Goal: Communication & Community: Connect with others

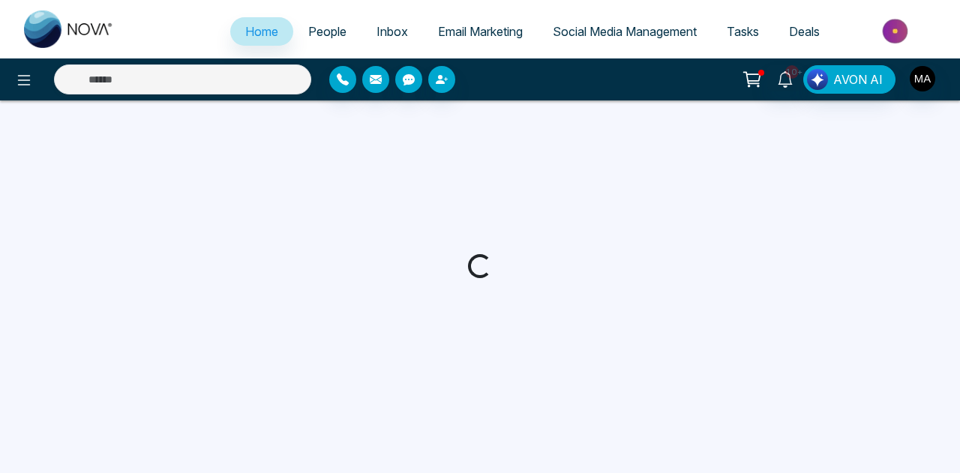
select select "*"
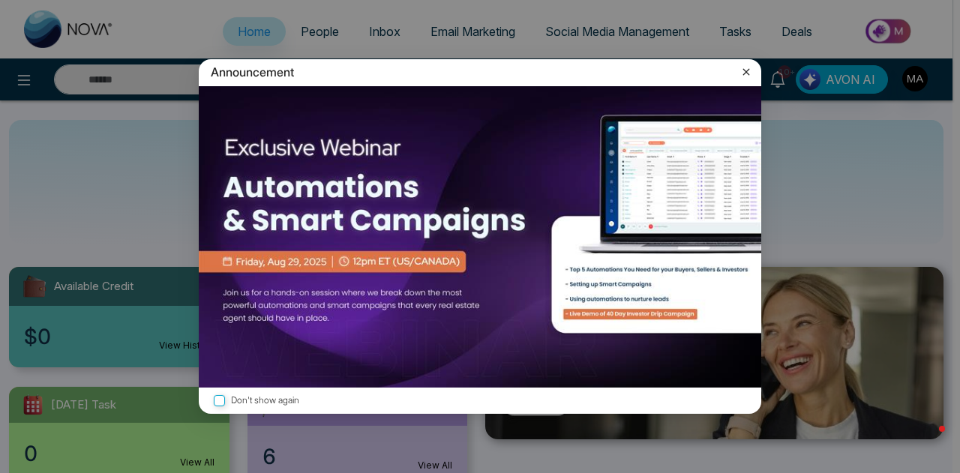
click at [745, 71] on icon at bounding box center [746, 72] width 7 height 7
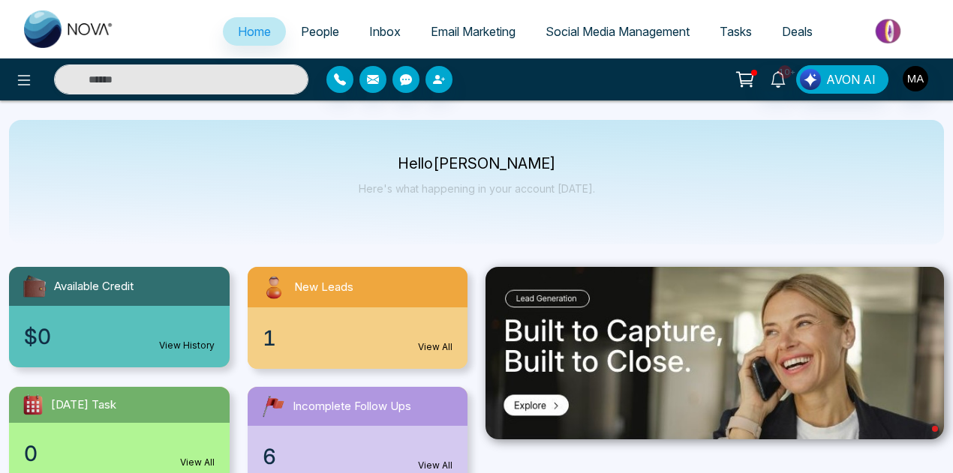
click at [399, 347] on div "1 View All" at bounding box center [358, 339] width 221 height 62
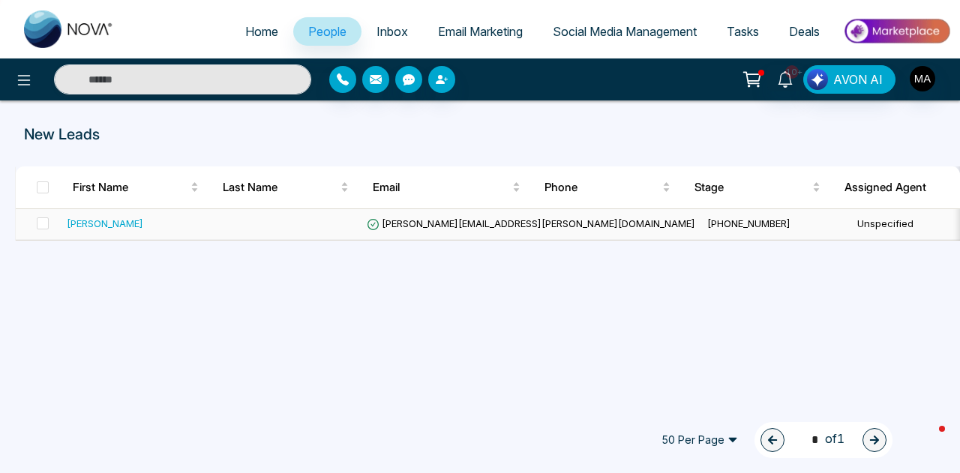
click at [460, 218] on span "[PERSON_NAME][EMAIL_ADDRESS][PERSON_NAME][DOMAIN_NAME]" at bounding box center [531, 224] width 329 height 12
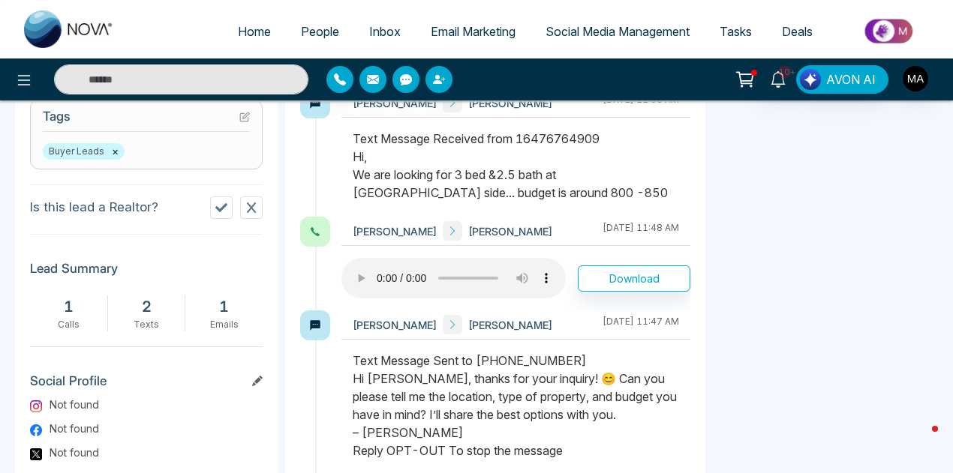
scroll to position [651, 0]
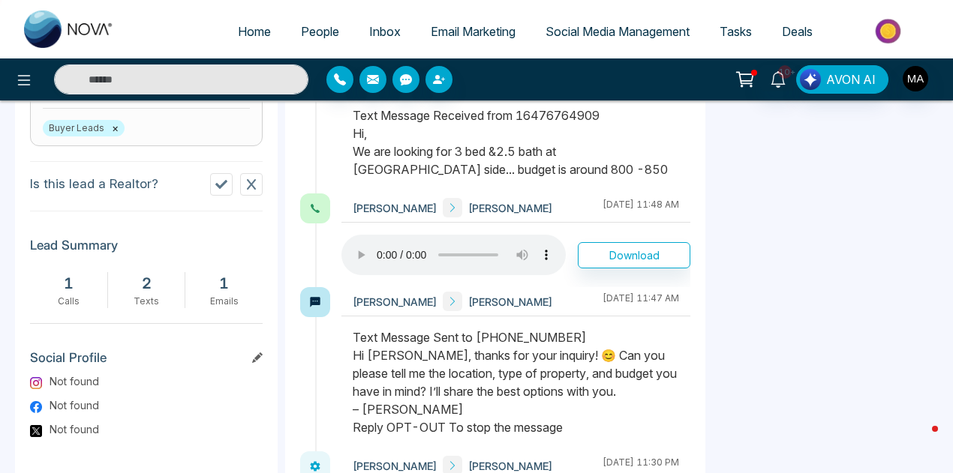
drag, startPoint x: 359, startPoint y: 155, endPoint x: 556, endPoint y: 174, distance: 197.5
click at [556, 174] on div "Text Message Received from 16476764909 Hi, We are looking for 3 bed &2.5 bath a…" at bounding box center [516, 143] width 326 height 72
click at [554, 173] on div "Text Message Received from 16476764909 Hi, We are looking for 3 bed &2.5 bath a…" at bounding box center [516, 143] width 326 height 72
click at [518, 167] on div "Text Message Received from 16476764909 Hi, We are looking for 3 bed &2.5 bath a…" at bounding box center [516, 143] width 326 height 72
click at [499, 139] on div "Text Message Received from 16476764909 Hi, We are looking for 3 bed &2.5 bath a…" at bounding box center [516, 143] width 326 height 72
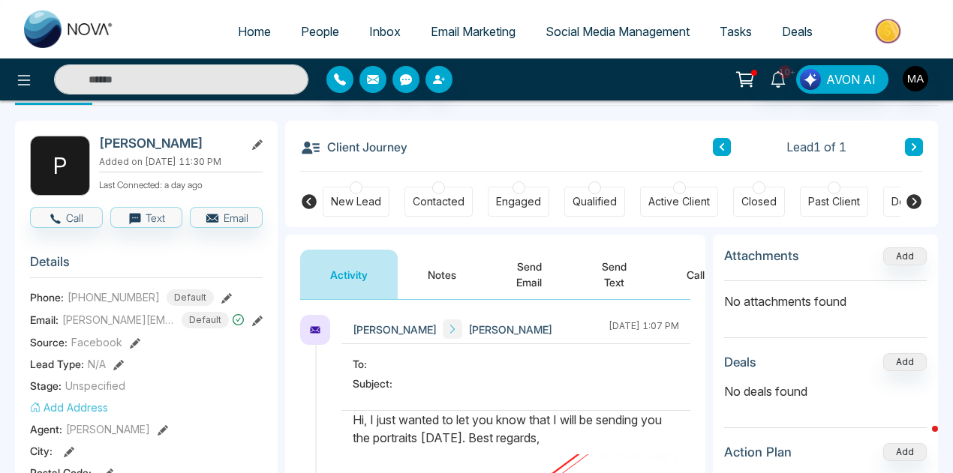
scroll to position [0, 0]
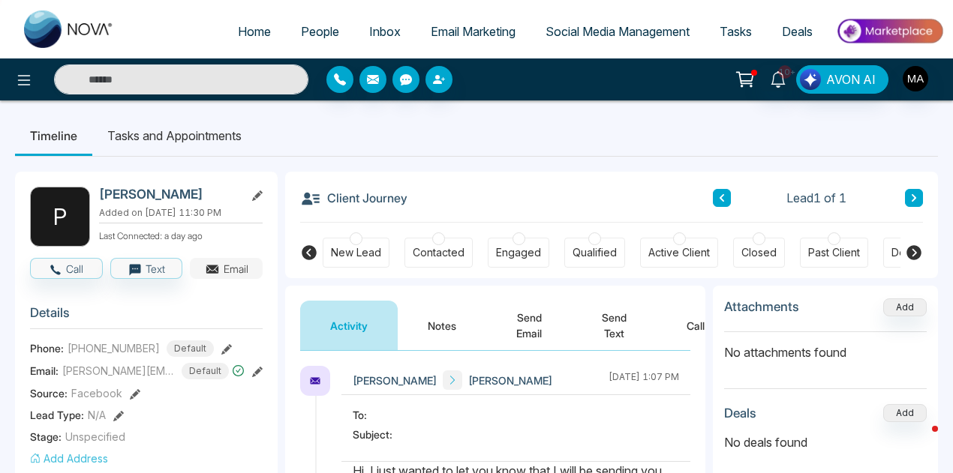
click at [237, 265] on button "Email" at bounding box center [226, 268] width 73 height 21
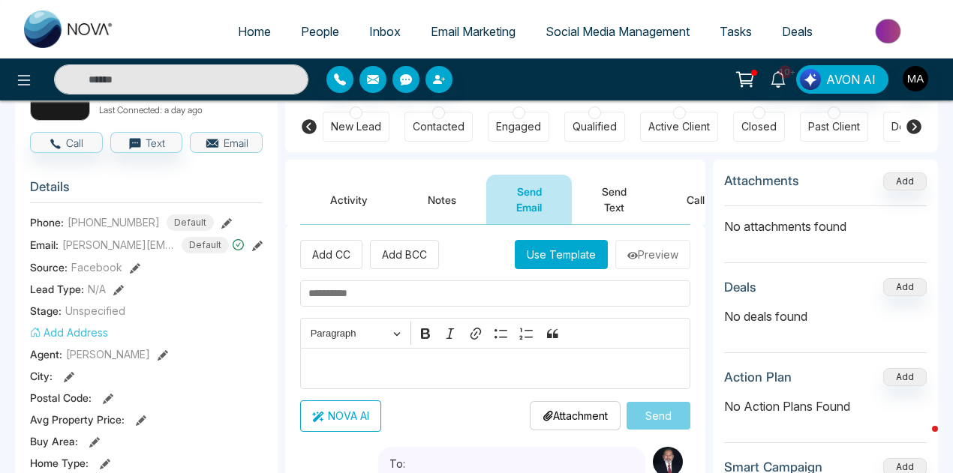
scroll to position [150, 0]
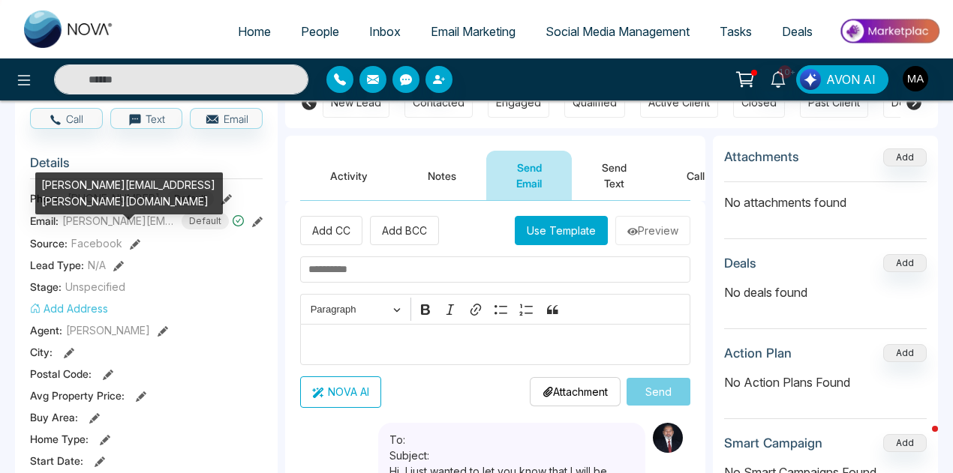
click at [147, 217] on span "[PERSON_NAME][EMAIL_ADDRESS][PERSON_NAME][DOMAIN_NAME]" at bounding box center [118, 221] width 113 height 16
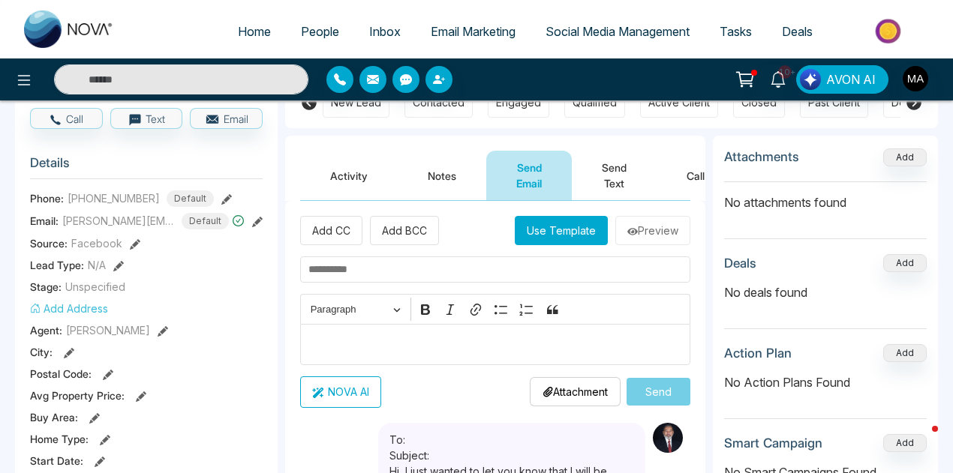
click at [182, 221] on div "[PERSON_NAME][EMAIL_ADDRESS][PERSON_NAME][DOMAIN_NAME] Default" at bounding box center [153, 221] width 182 height 17
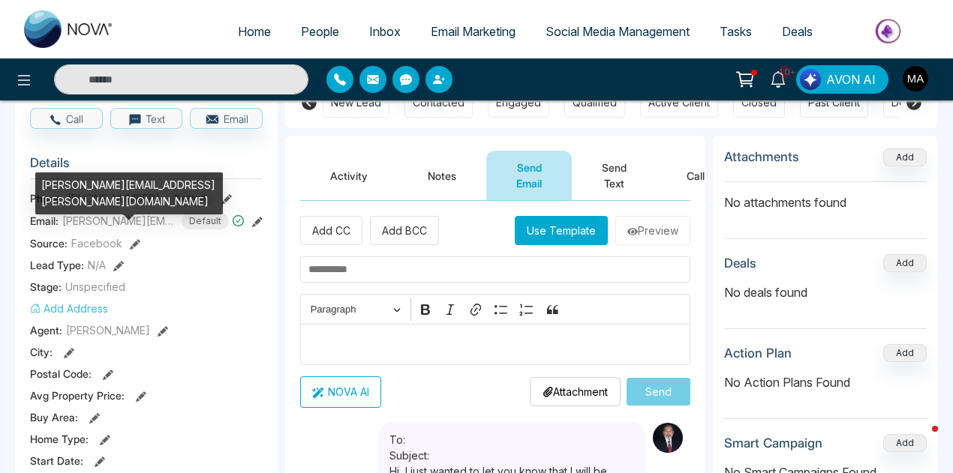
click at [137, 216] on span "[PERSON_NAME][EMAIL_ADDRESS][PERSON_NAME][DOMAIN_NAME]" at bounding box center [118, 221] width 113 height 16
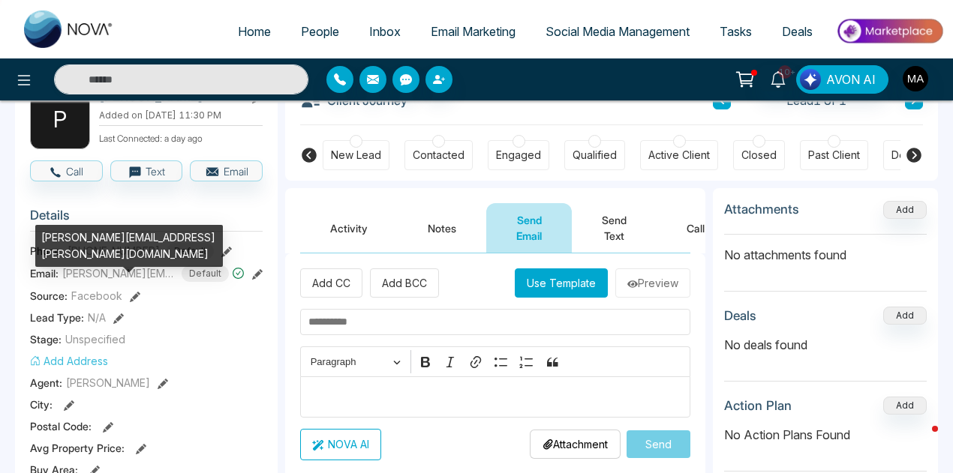
scroll to position [75, 0]
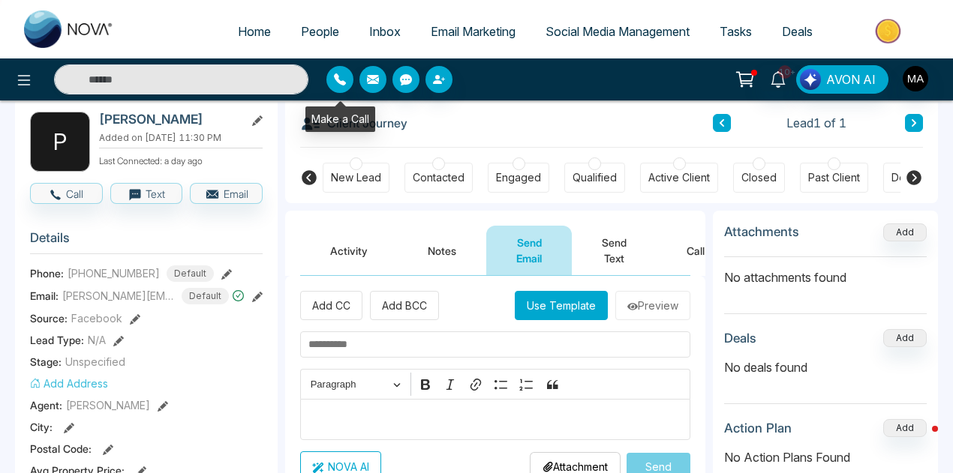
click at [338, 79] on icon "button" at bounding box center [340, 80] width 12 height 12
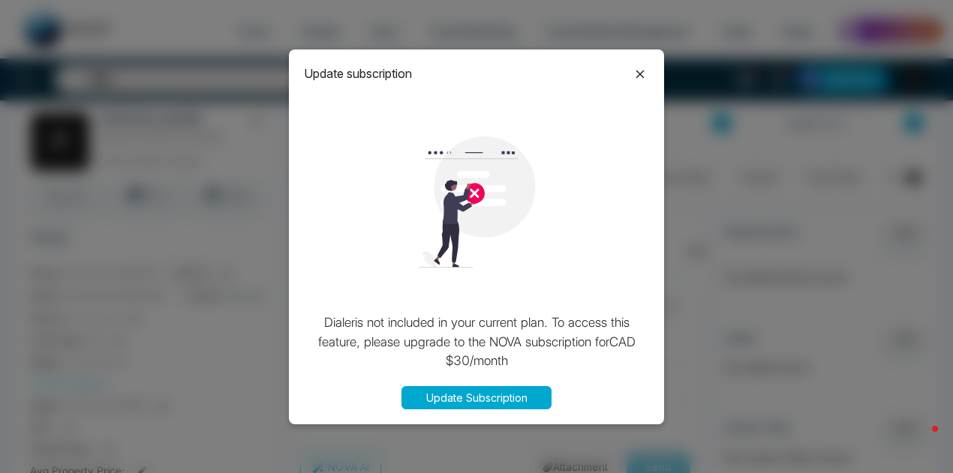
click at [642, 72] on icon at bounding box center [640, 75] width 8 height 8
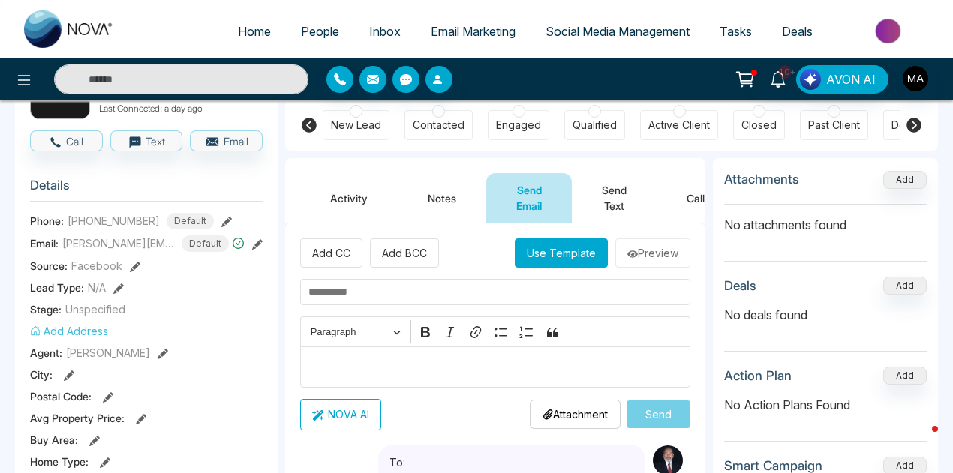
scroll to position [150, 0]
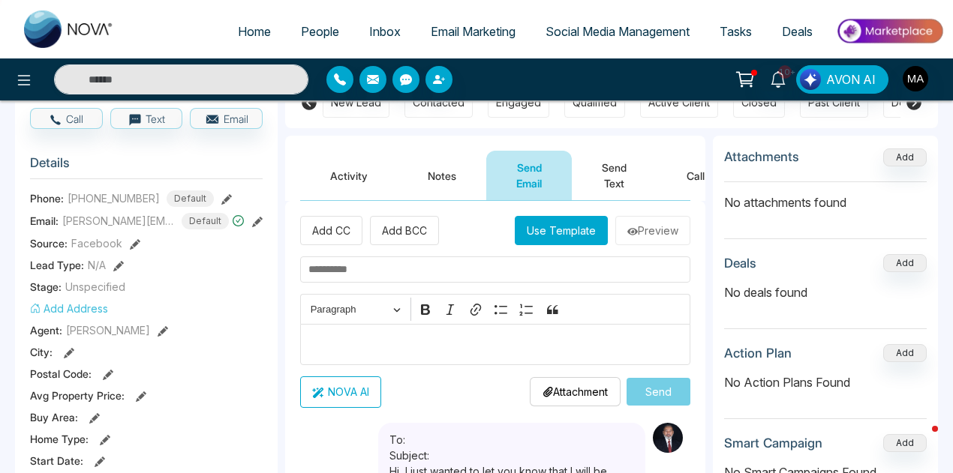
click at [221, 194] on icon at bounding box center [226, 199] width 11 height 11
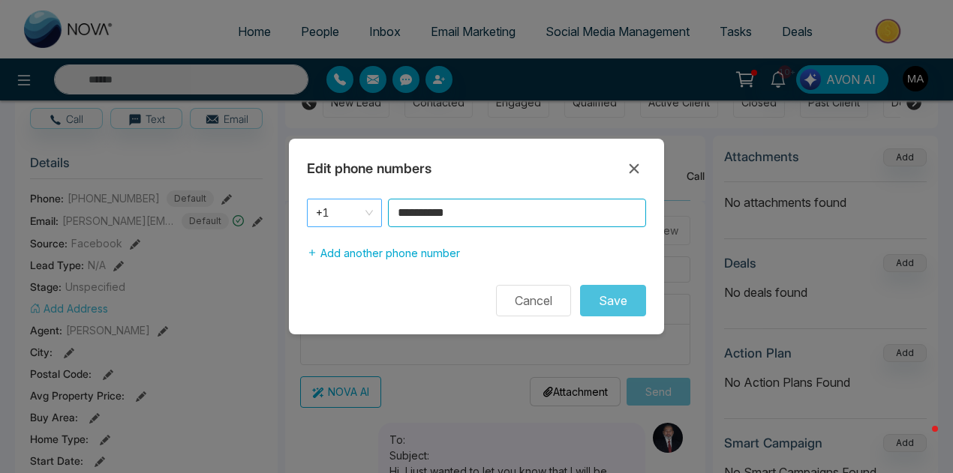
drag, startPoint x: 418, startPoint y: 212, endPoint x: 362, endPoint y: 210, distance: 55.5
click at [362, 210] on div "**********" at bounding box center [476, 213] width 339 height 29
click at [635, 172] on icon at bounding box center [634, 169] width 18 height 18
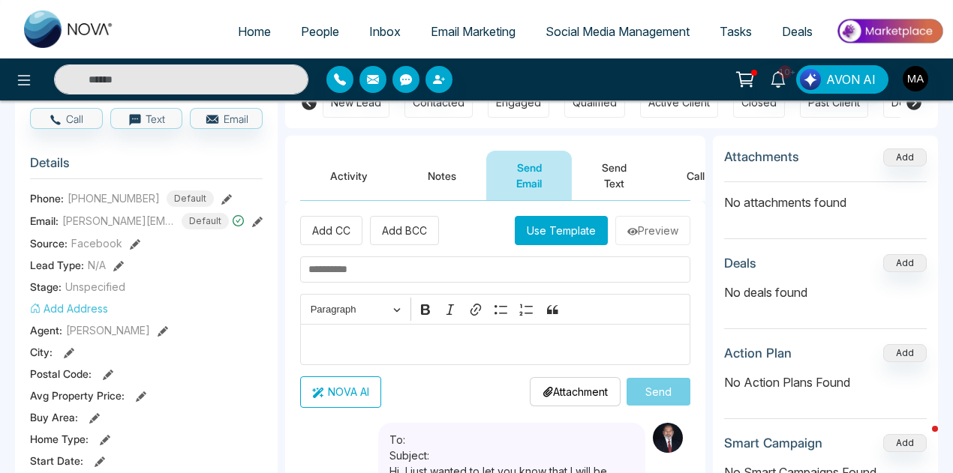
click at [635, 172] on button "Send Text" at bounding box center [614, 176] width 85 height 50
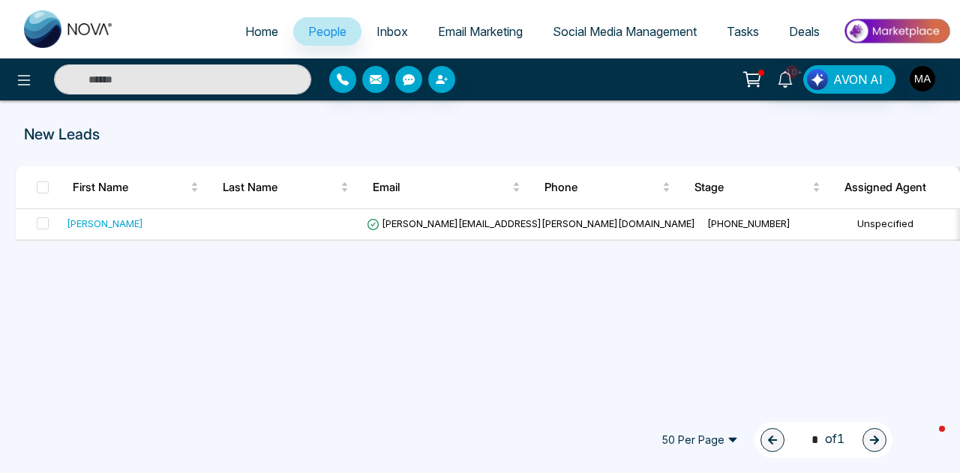
select select "*"
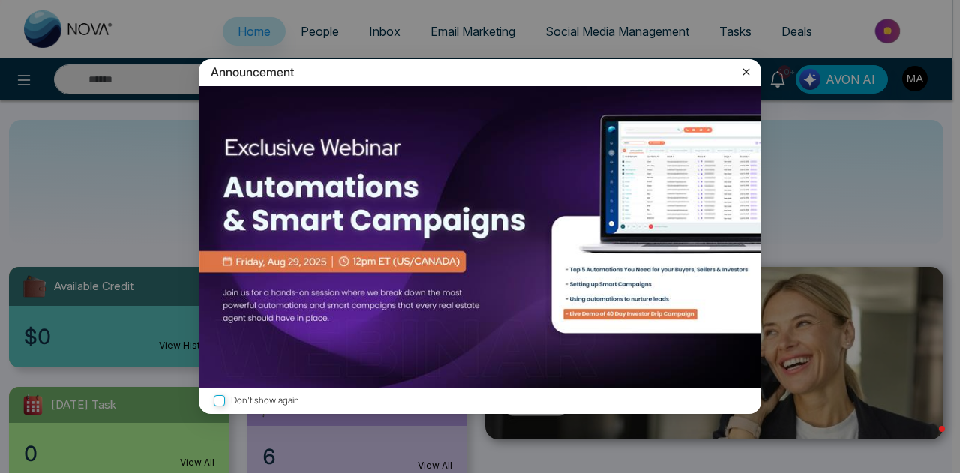
click at [749, 75] on icon at bounding box center [746, 72] width 15 height 15
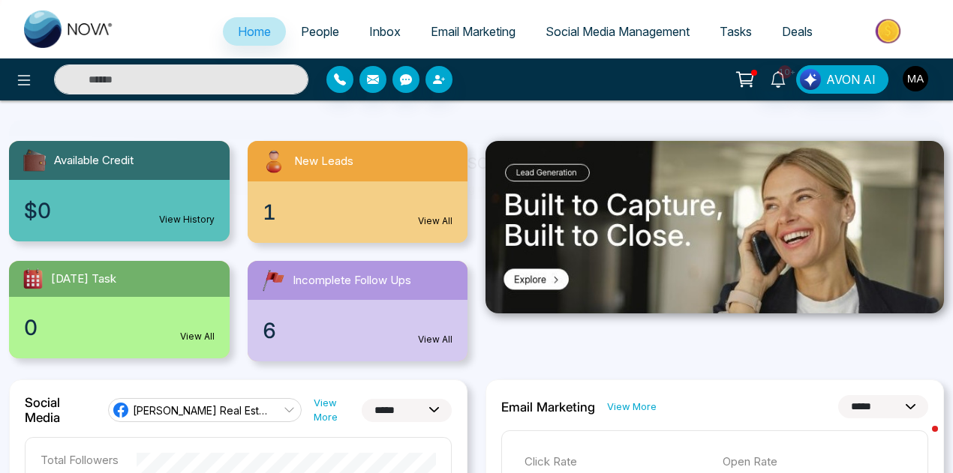
scroll to position [150, 0]
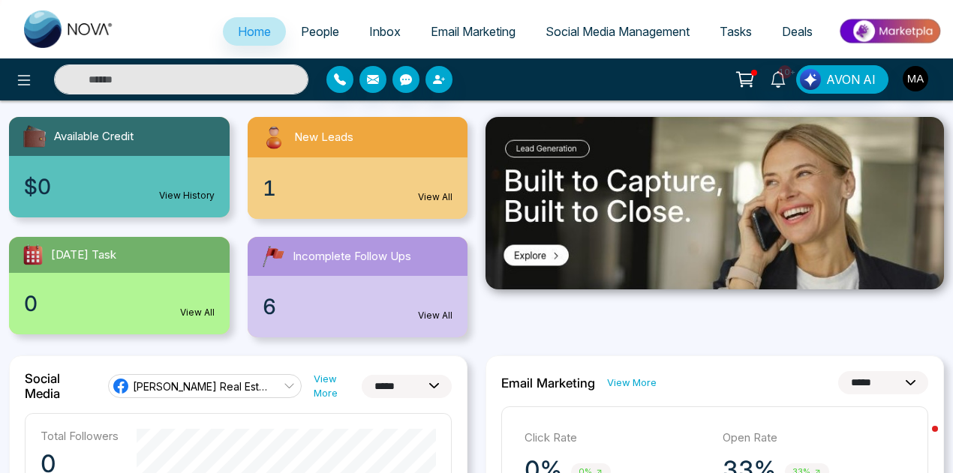
click at [290, 311] on div "6 View All" at bounding box center [358, 307] width 221 height 62
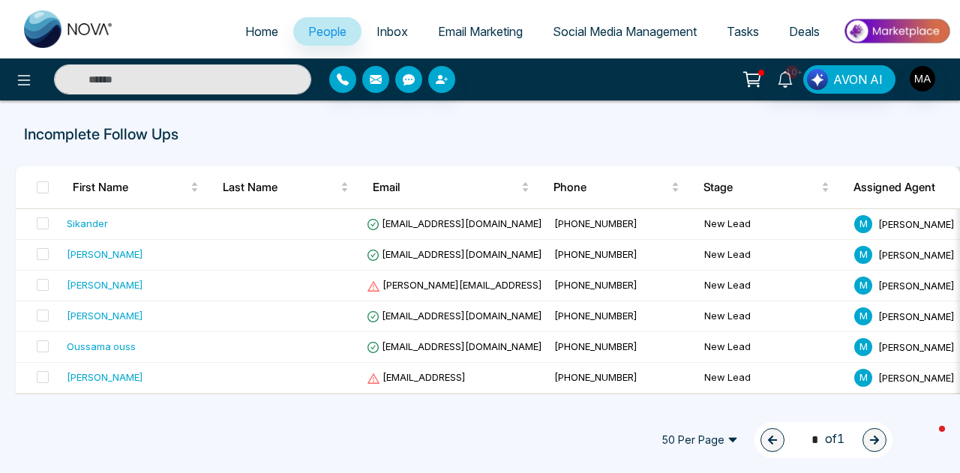
click at [49, 190] on th at bounding box center [38, 188] width 45 height 42
click at [47, 189] on span at bounding box center [43, 188] width 12 height 12
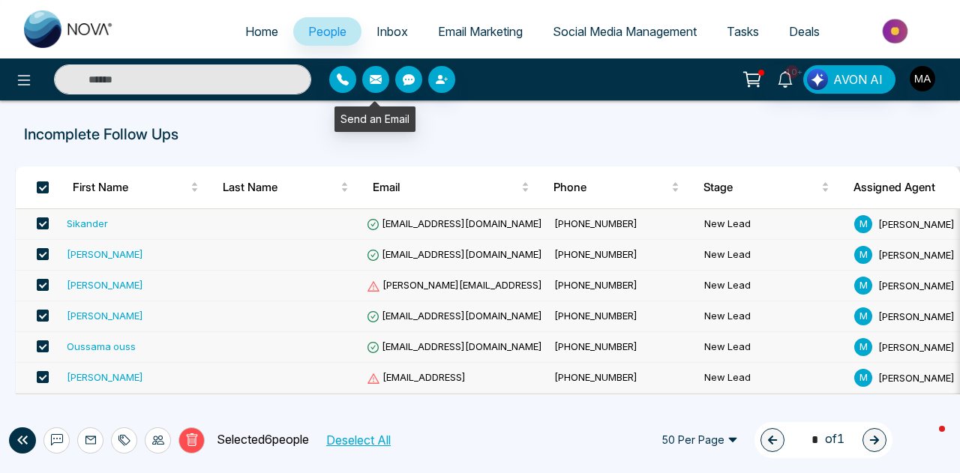
click at [371, 82] on icon "button" at bounding box center [376, 80] width 12 height 12
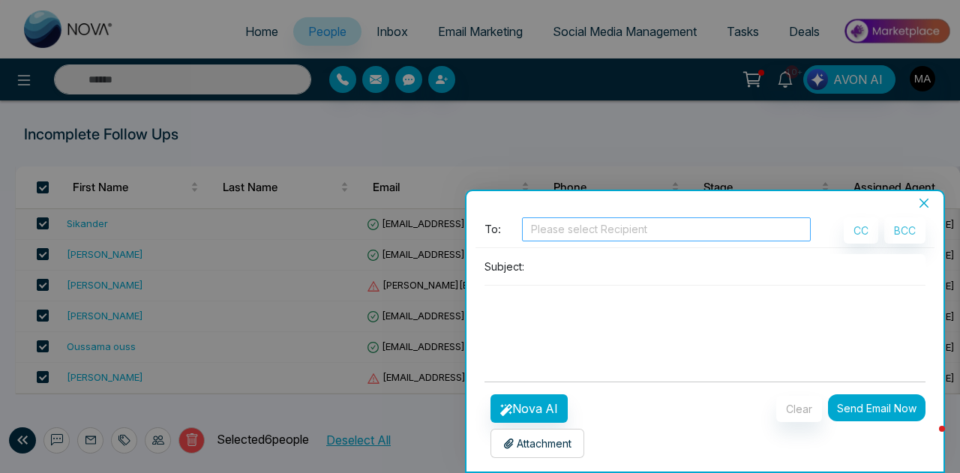
click at [563, 235] on div at bounding box center [666, 230] width 281 height 18
click at [564, 199] on div "Batch Email" at bounding box center [705, 204] width 477 height 14
click at [530, 264] on input at bounding box center [727, 266] width 395 height 25
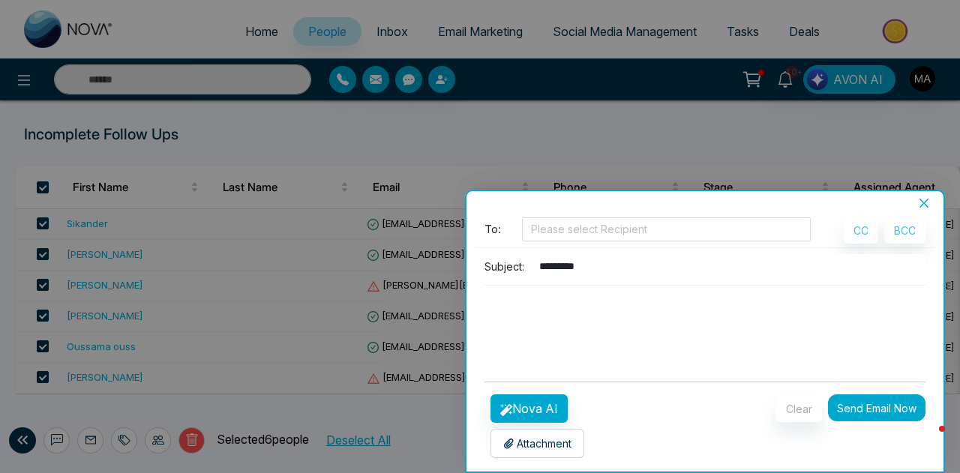
type input "*********"
click at [580, 293] on textarea at bounding box center [705, 322] width 441 height 72
paste textarea "**********"
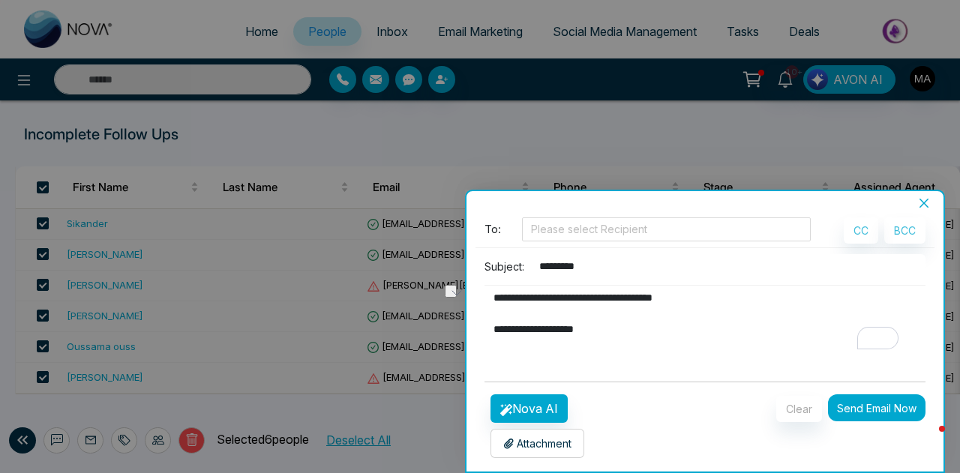
drag, startPoint x: 615, startPoint y: 335, endPoint x: 519, endPoint y: 337, distance: 96.1
click at [519, 337] on textarea "**********" at bounding box center [702, 322] width 434 height 72
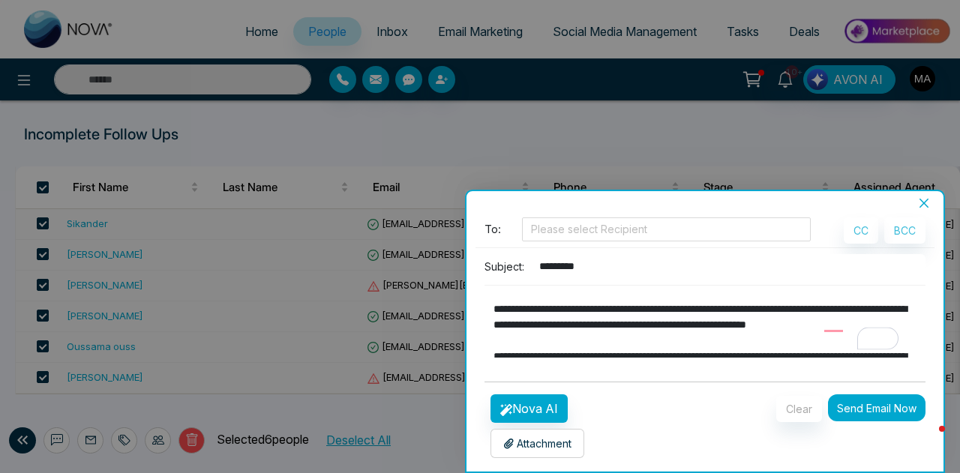
scroll to position [75, 0]
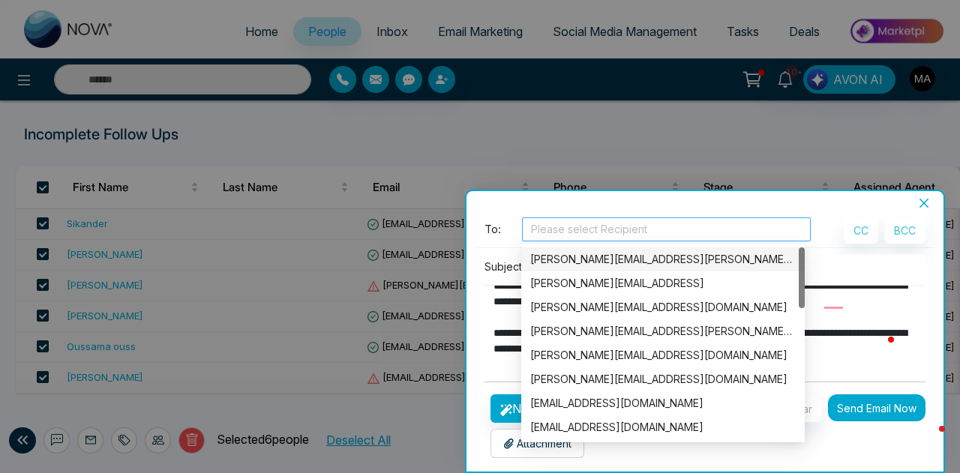
click at [674, 230] on div at bounding box center [666, 230] width 281 height 18
type textarea "**********"
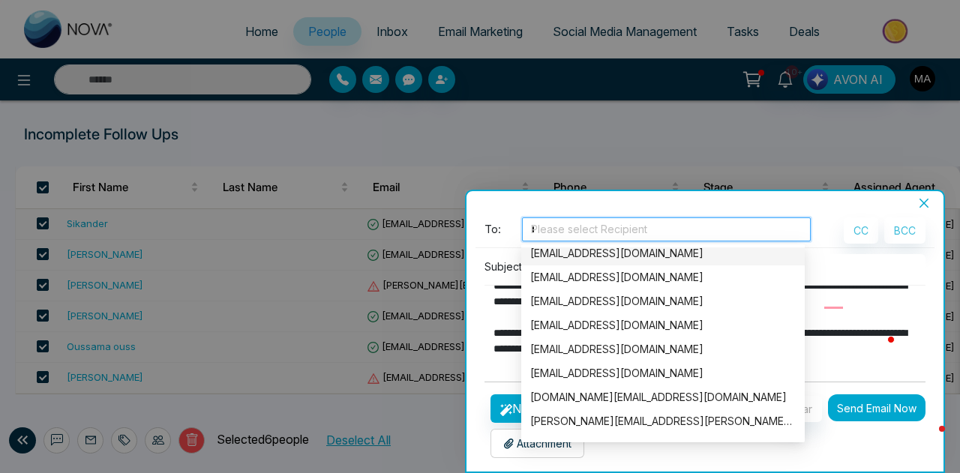
scroll to position [120, 0]
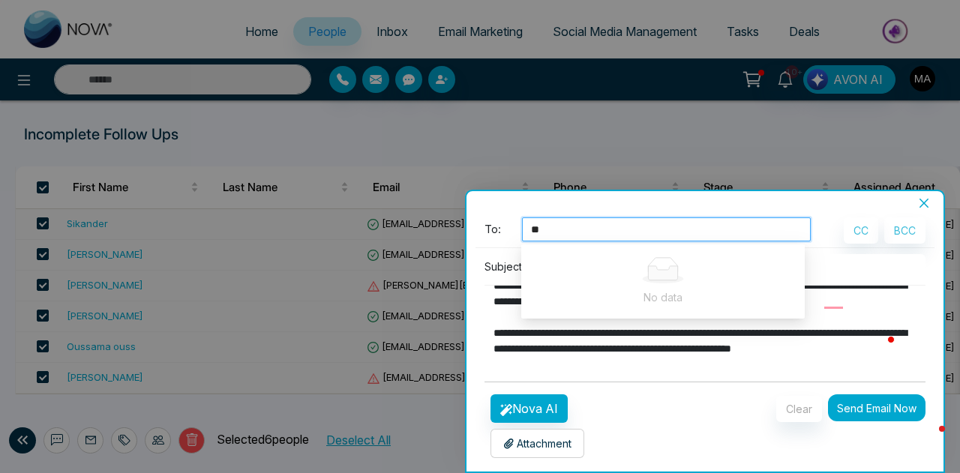
type input "*"
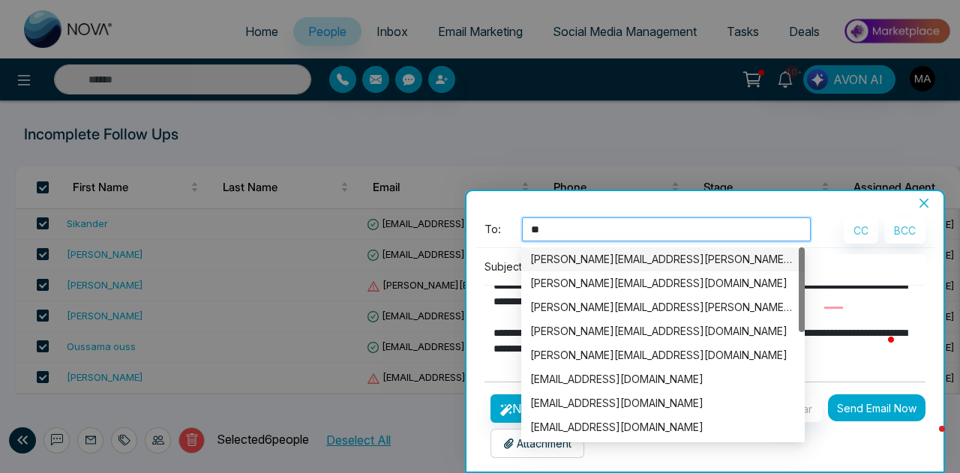
type input "*"
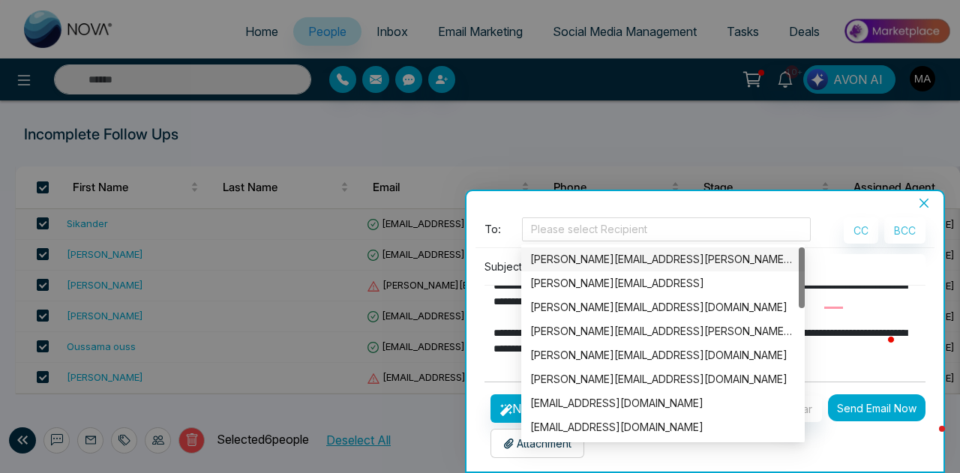
click at [647, 138] on div at bounding box center [480, 236] width 960 height 473
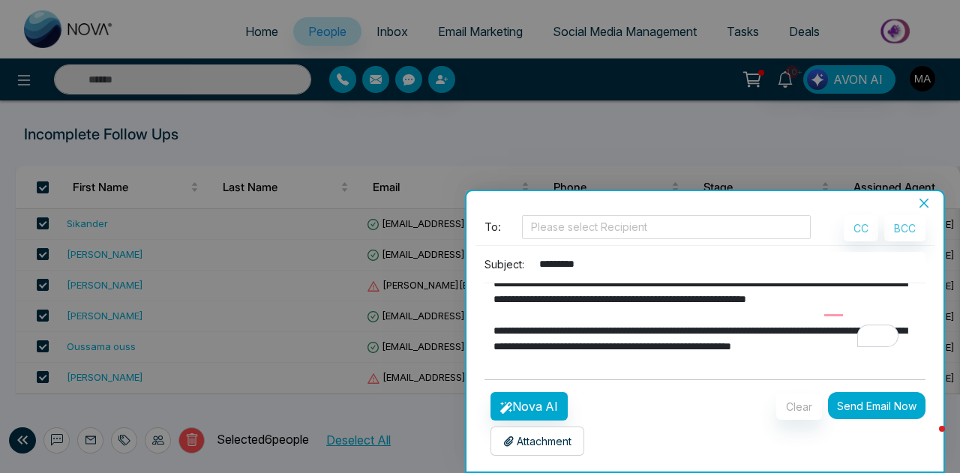
scroll to position [75, 0]
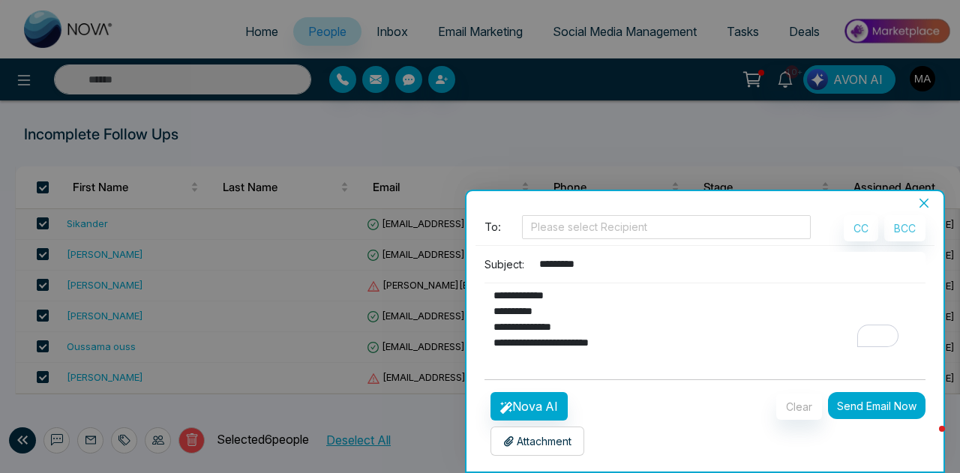
click at [861, 397] on button "Send Email Now" at bounding box center [877, 405] width 98 height 27
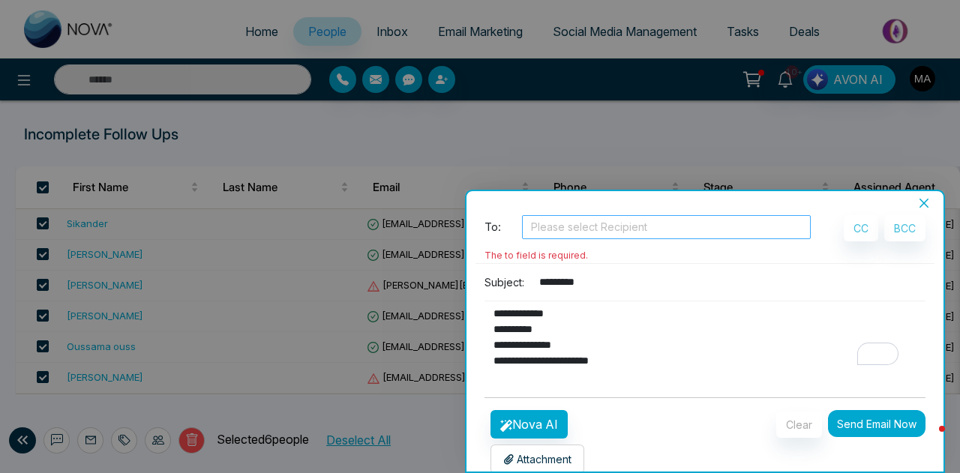
click at [569, 230] on div at bounding box center [666, 227] width 281 height 18
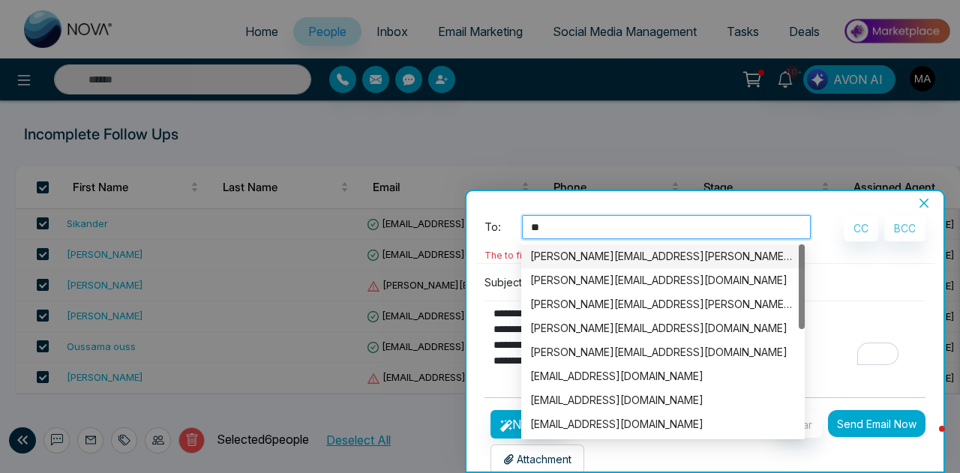
type input "*"
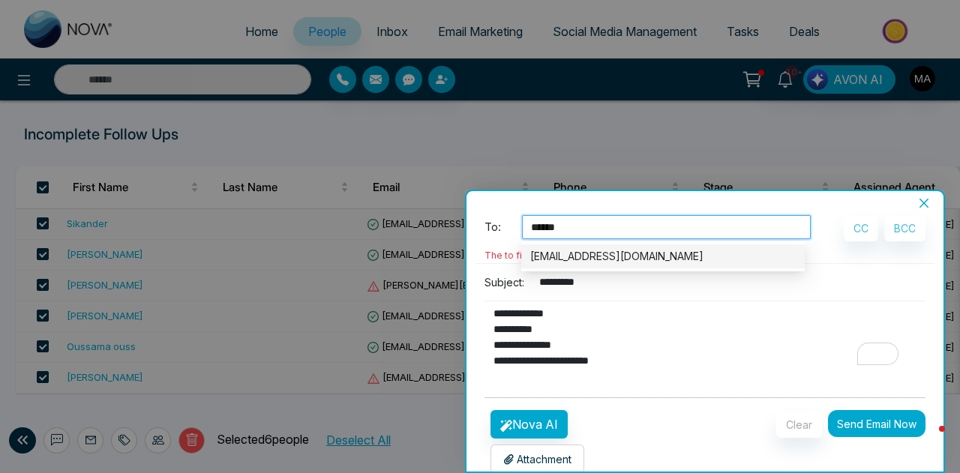
type input "*******"
click at [612, 260] on div "[EMAIL_ADDRESS][DOMAIN_NAME]" at bounding box center [663, 256] width 266 height 17
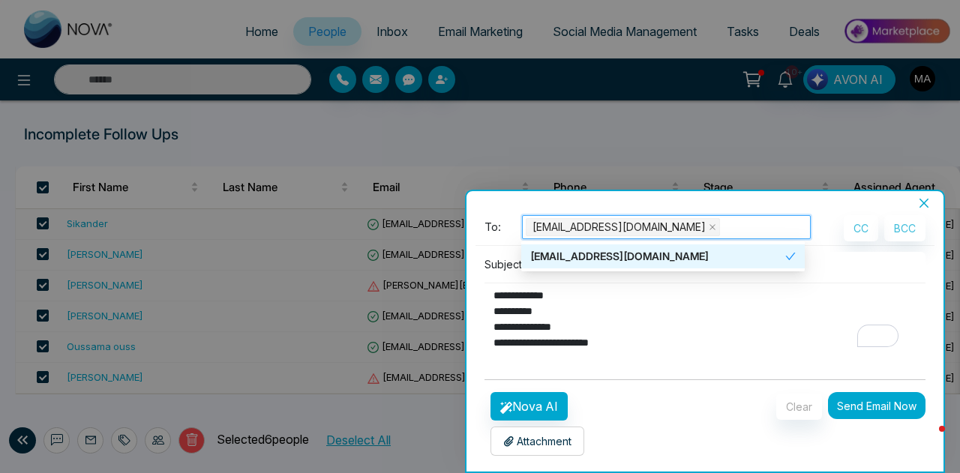
click at [733, 233] on div "[EMAIL_ADDRESS][DOMAIN_NAME]" at bounding box center [666, 227] width 281 height 21
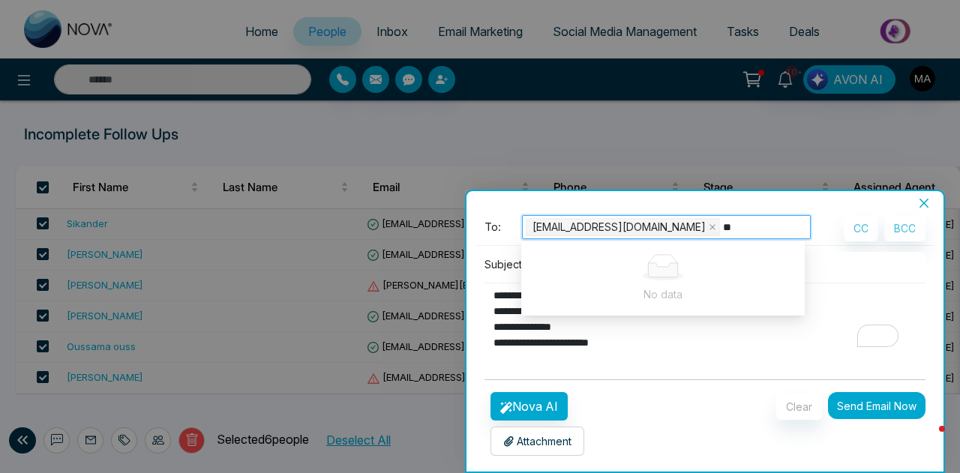
type input "*"
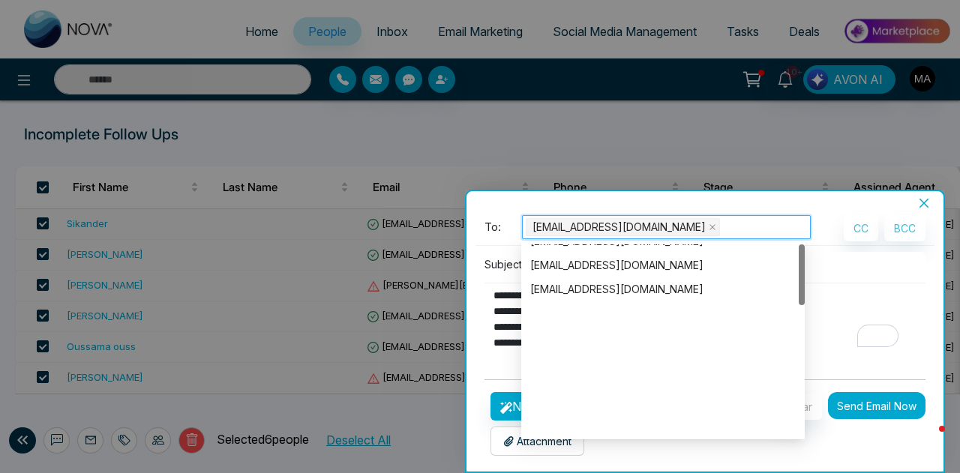
scroll to position [0, 0]
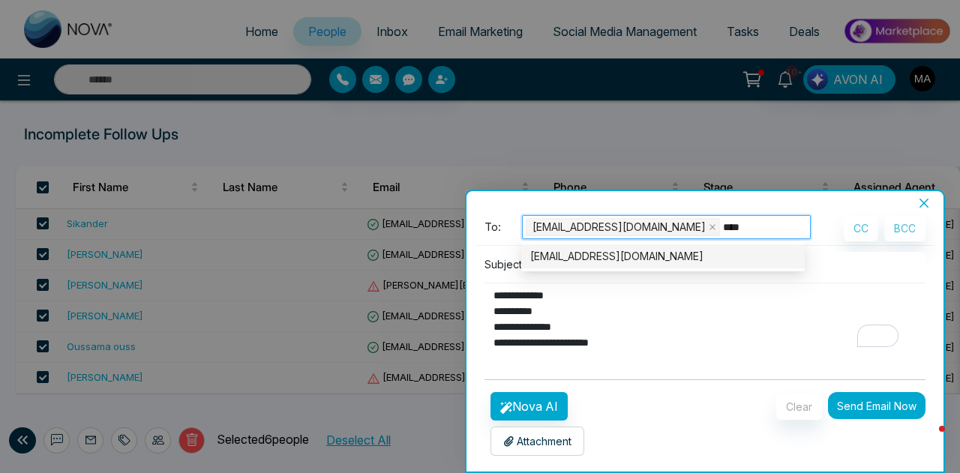
type input "*****"
click at [602, 264] on div "[EMAIL_ADDRESS][DOMAIN_NAME]" at bounding box center [663, 256] width 266 height 17
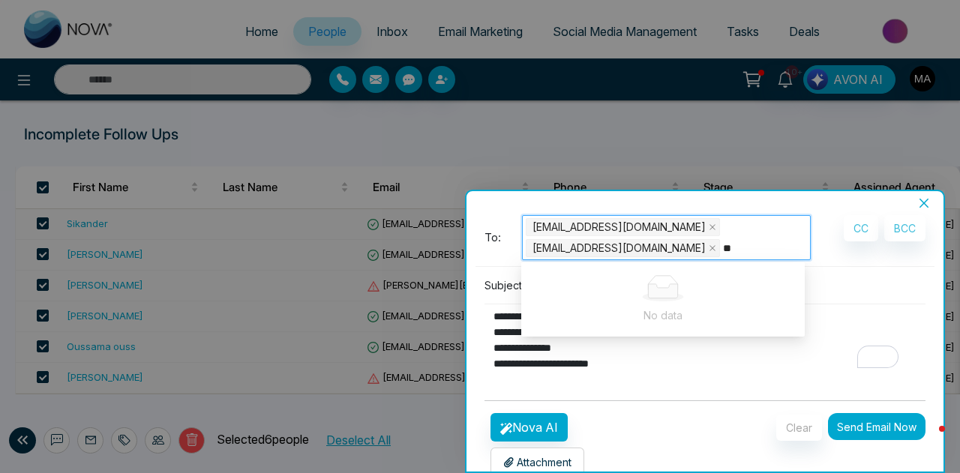
type input "*"
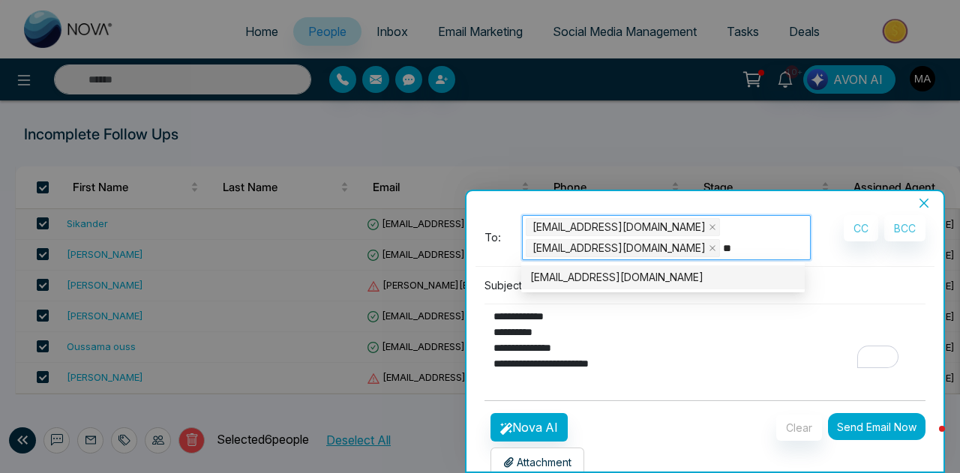
type input "*"
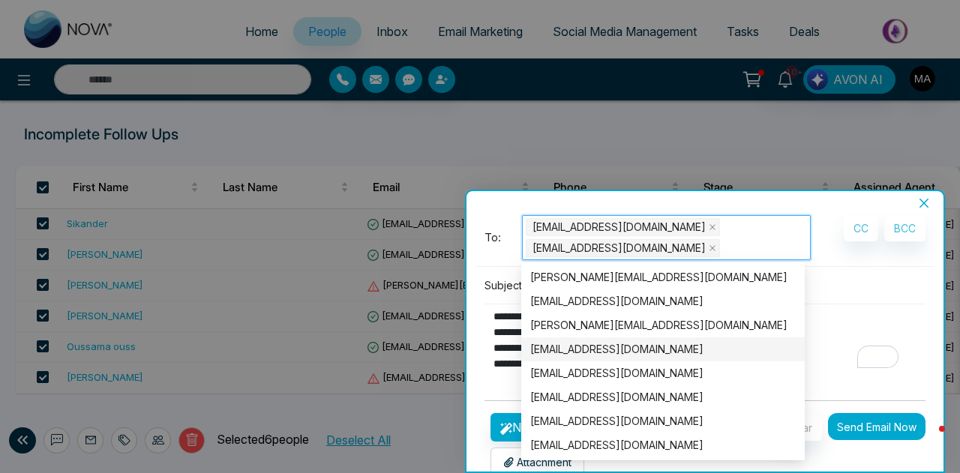
click at [852, 317] on textarea "**********" at bounding box center [702, 341] width 434 height 72
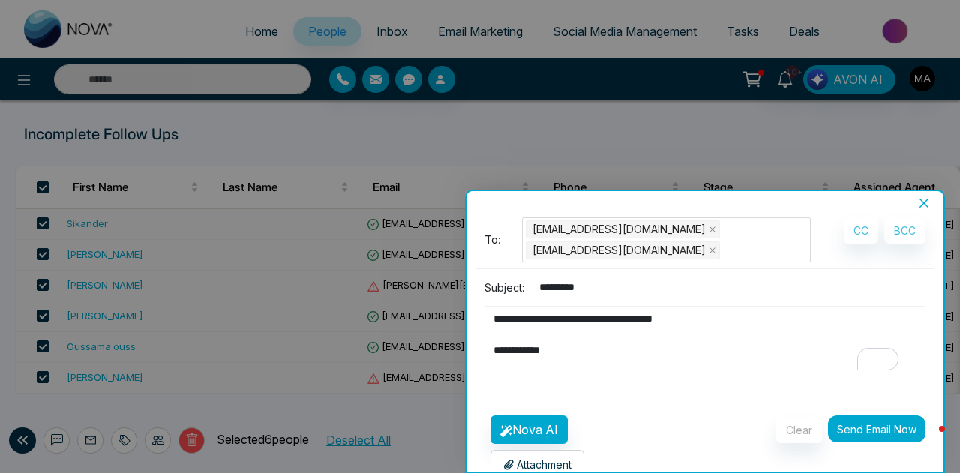
click at [880, 427] on button "Send Email Now" at bounding box center [877, 429] width 98 height 27
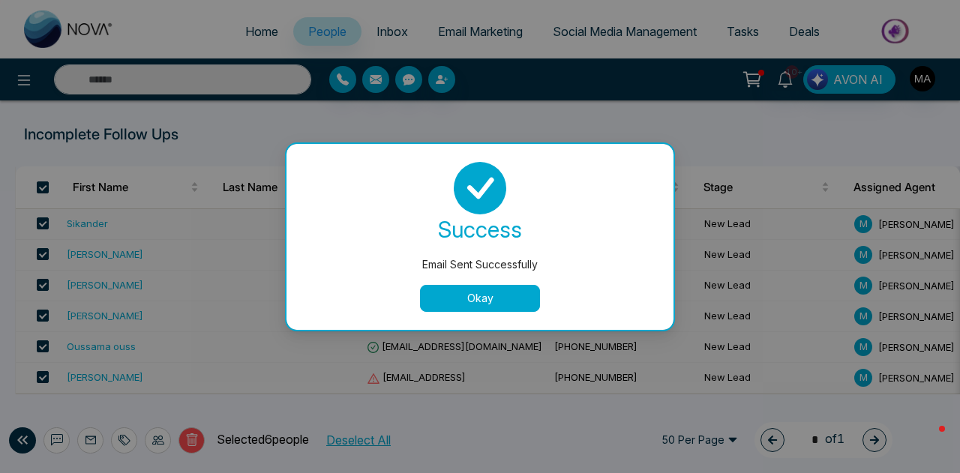
click at [464, 300] on button "Okay" at bounding box center [480, 298] width 120 height 27
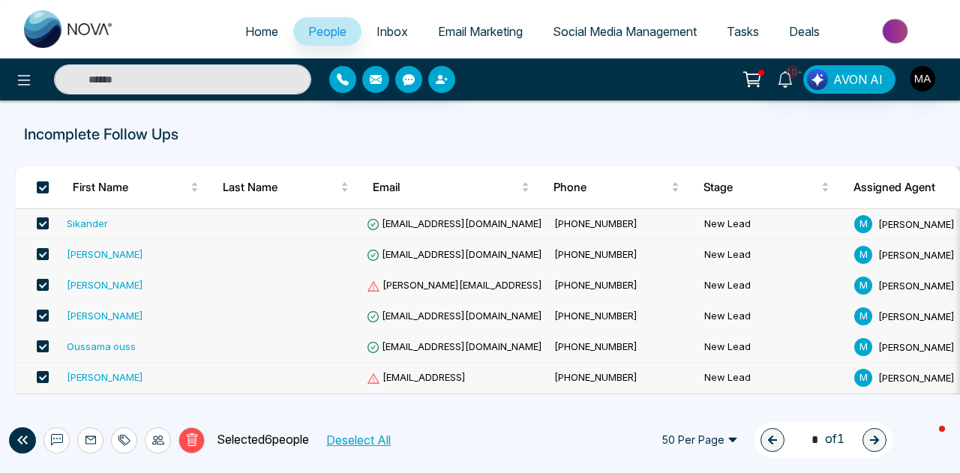
click at [575, 344] on span "[PHONE_NUMBER]" at bounding box center [595, 347] width 83 height 12
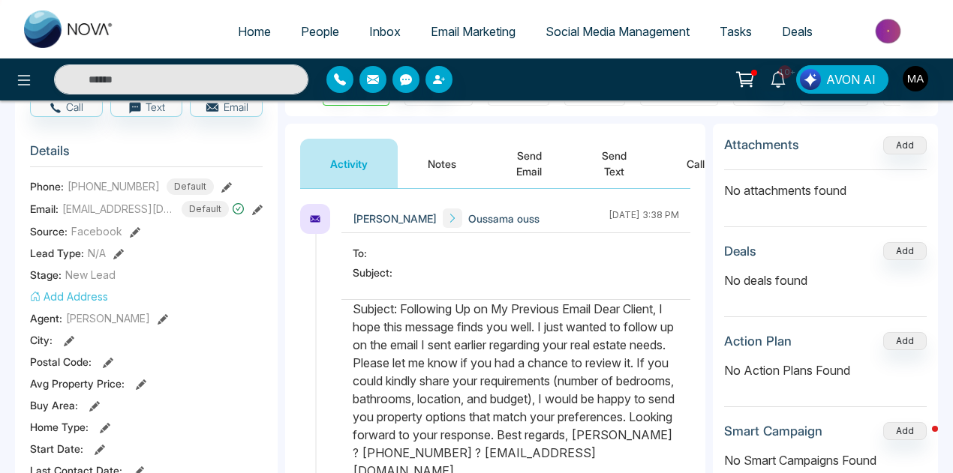
scroll to position [87, 0]
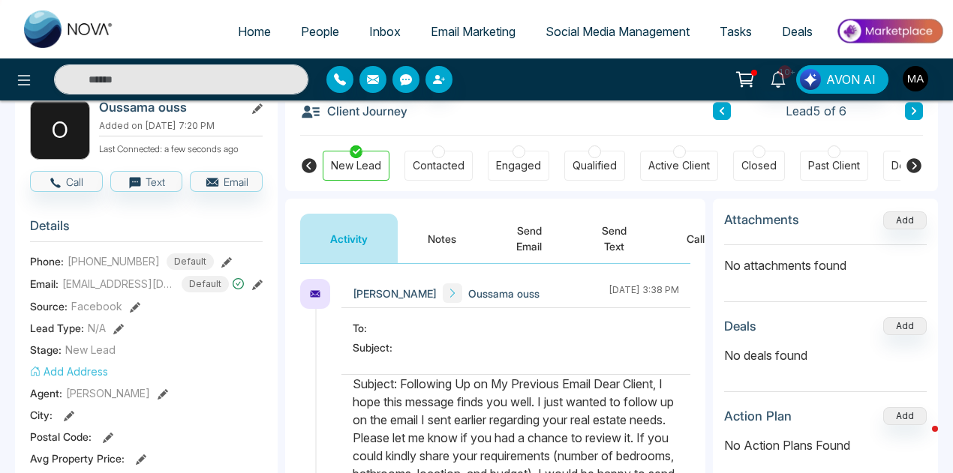
click at [603, 233] on button "Send Text" at bounding box center [614, 239] width 85 height 50
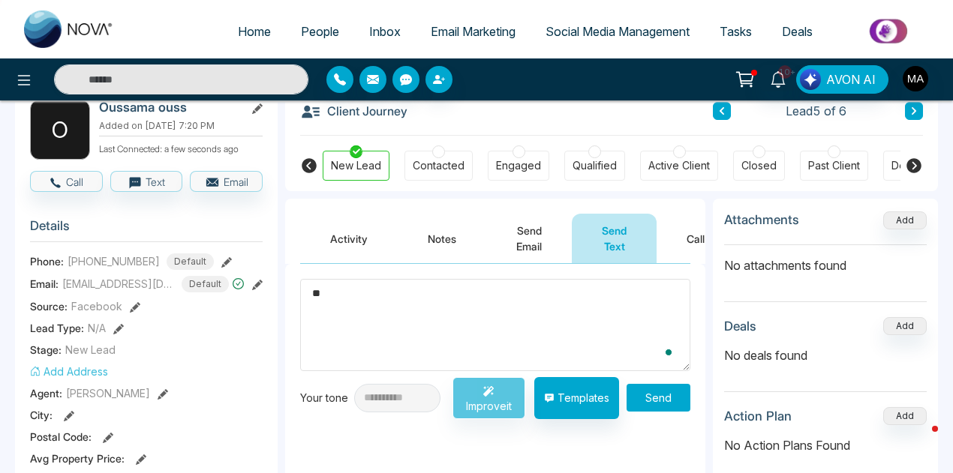
type textarea "*"
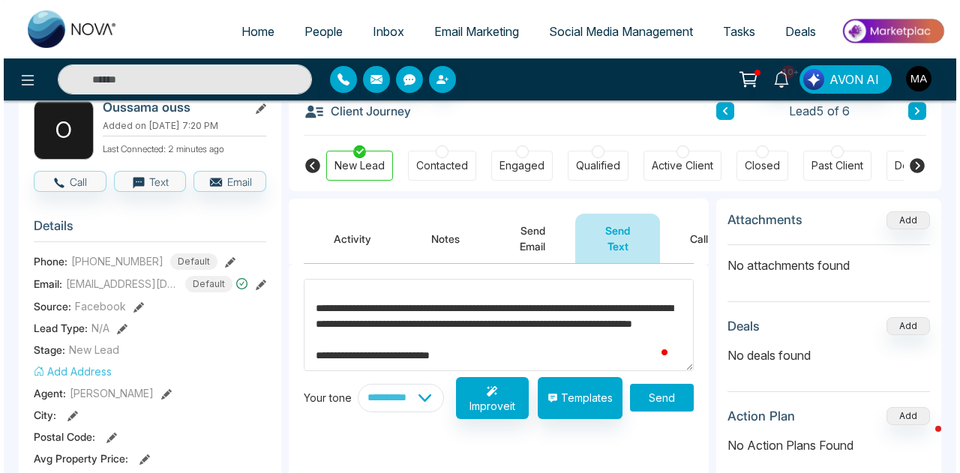
scroll to position [56, 0]
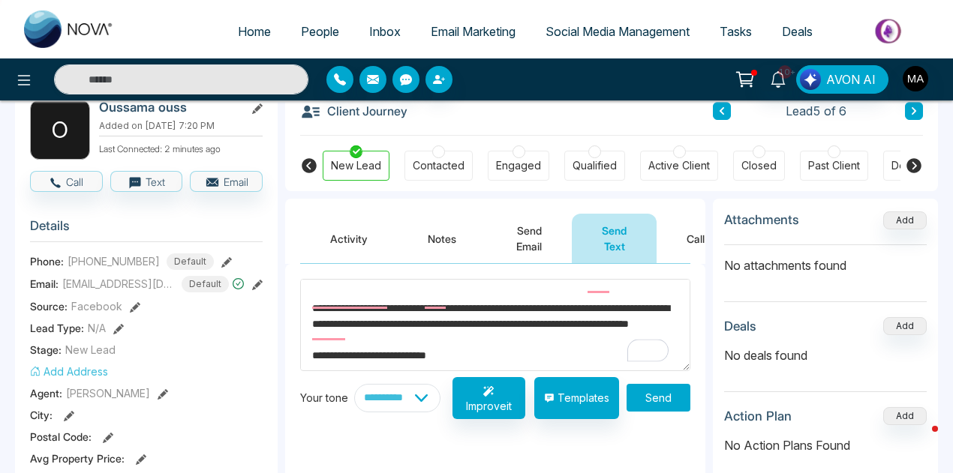
type textarea "**********"
click at [658, 395] on button "Send" at bounding box center [658, 398] width 64 height 28
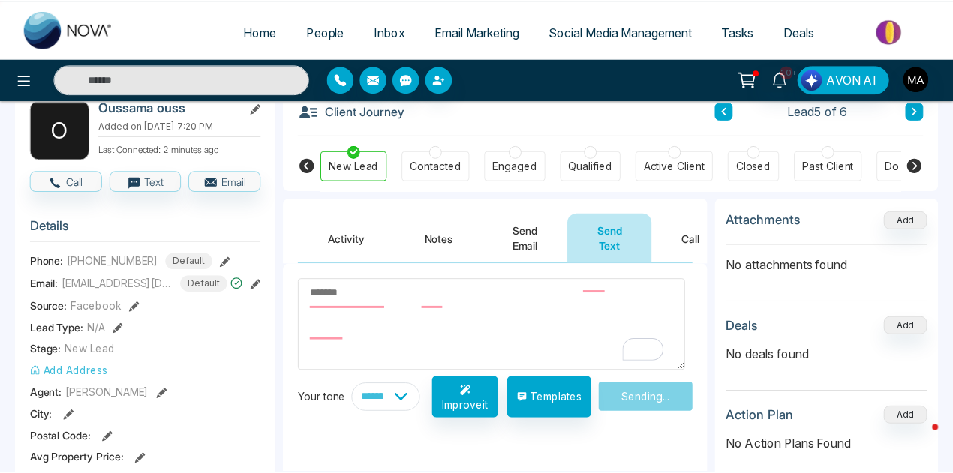
scroll to position [0, 0]
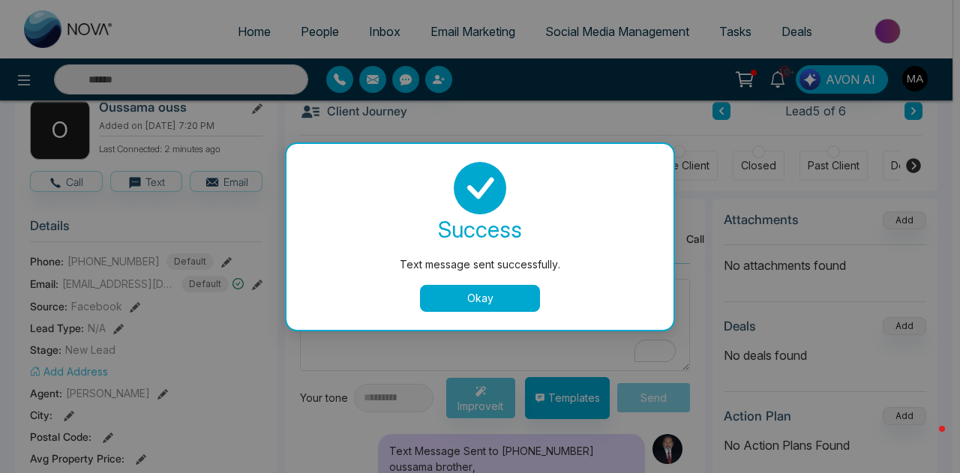
click at [496, 308] on button "Okay" at bounding box center [480, 298] width 120 height 27
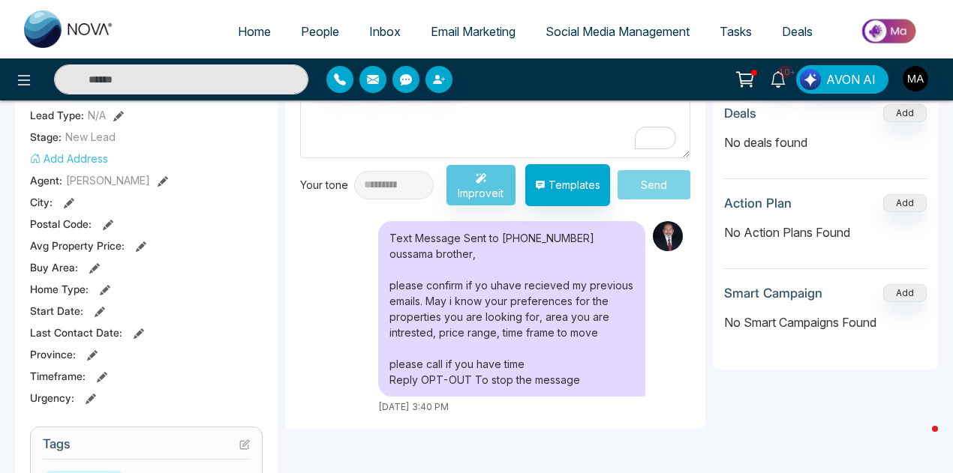
scroll to position [525, 0]
